Goal: Task Accomplishment & Management: Use online tool/utility

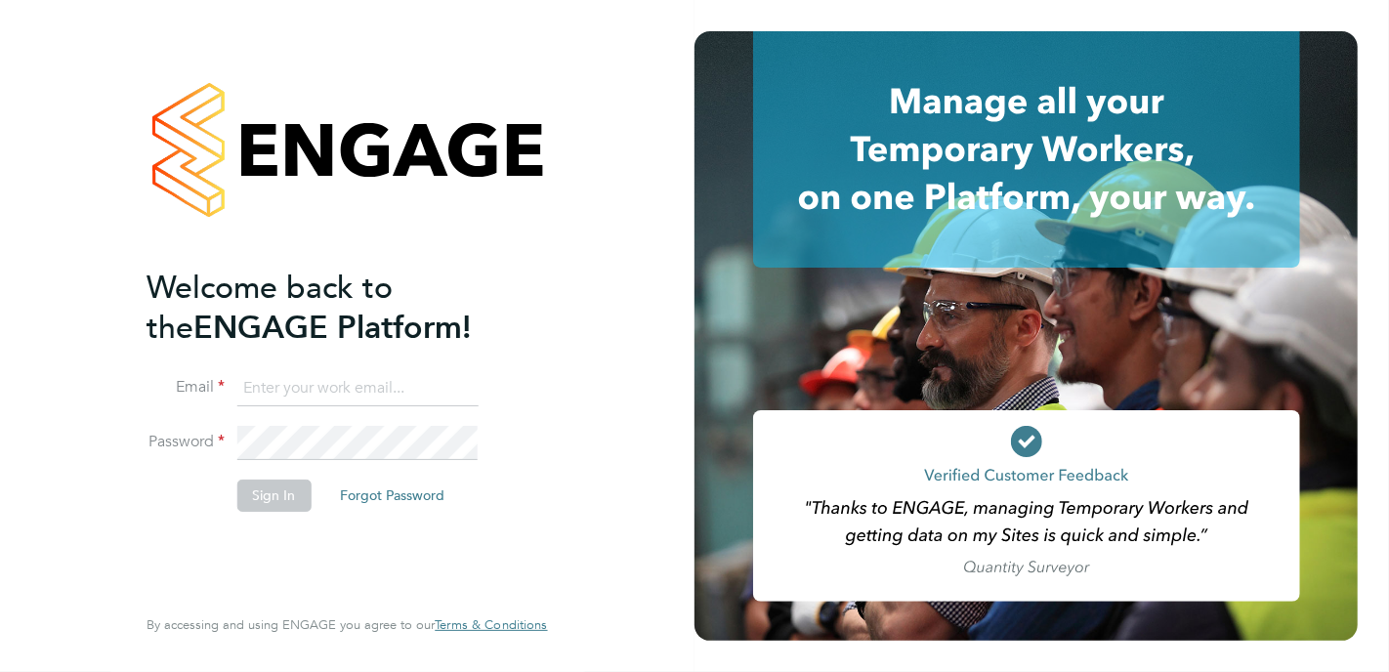
type input "[PERSON_NAME][EMAIL_ADDRESS][PERSON_NAME][DOMAIN_NAME]"
click at [285, 43] on button "Sign In" at bounding box center [273, 495] width 74 height 31
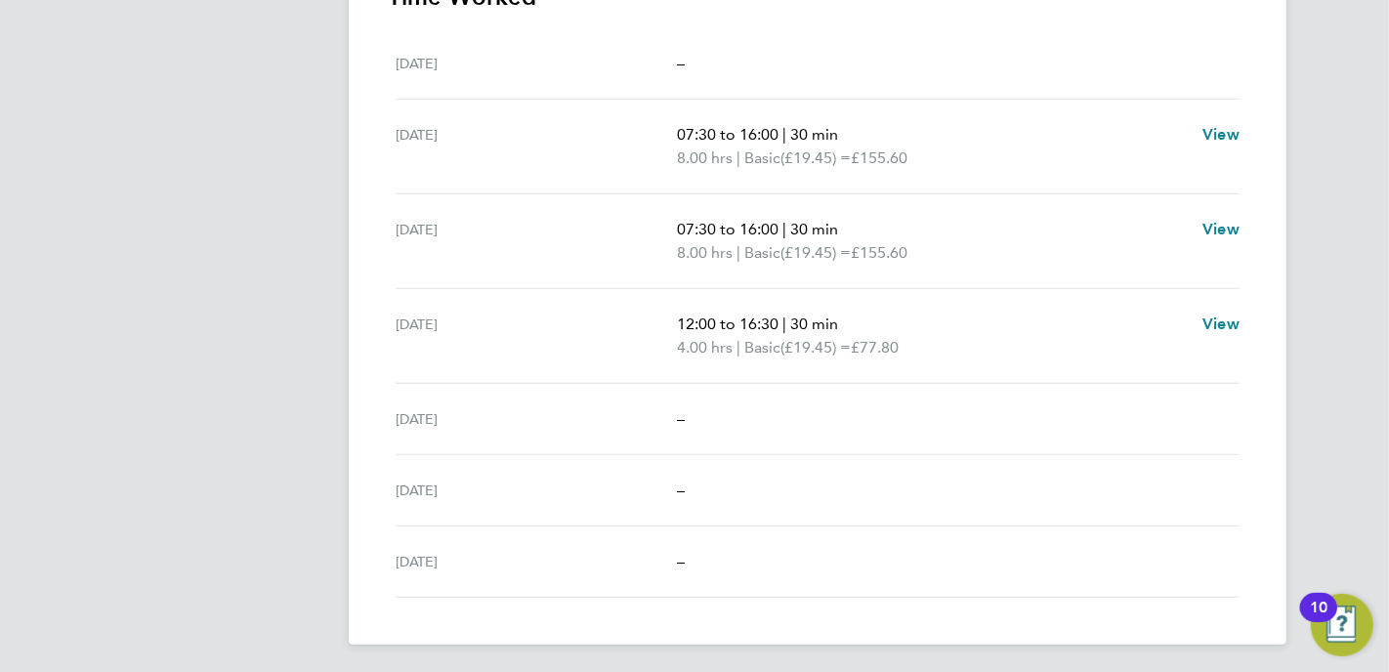
scroll to position [302, 0]
